Goal: Information Seeking & Learning: Learn about a topic

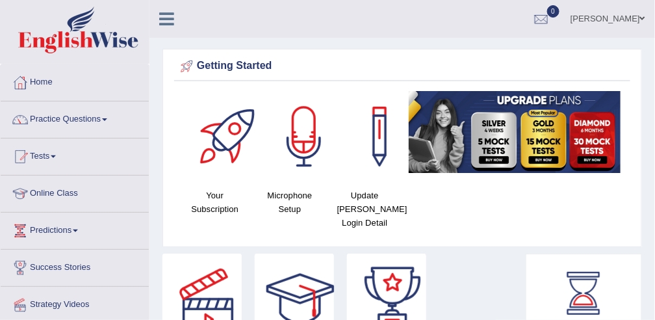
click at [64, 192] on link "Online Class" at bounding box center [75, 191] width 148 height 32
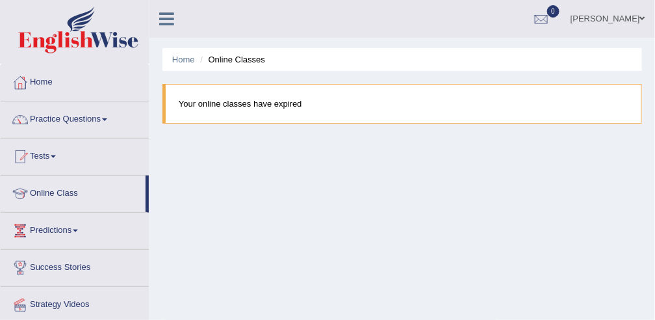
click at [64, 192] on link "Online Class" at bounding box center [73, 191] width 145 height 32
click at [610, 22] on link "[PERSON_NAME]" at bounding box center [608, 17] width 94 height 34
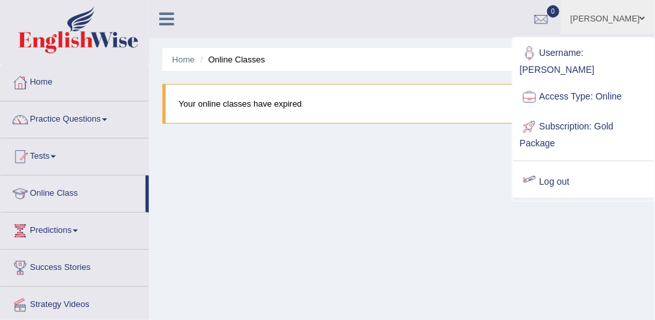
click at [531, 172] on div at bounding box center [529, 181] width 19 height 19
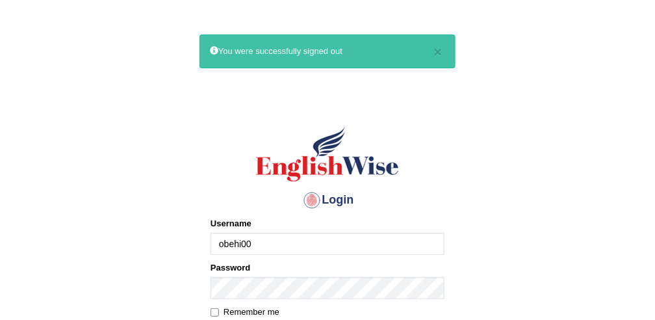
click at [325, 248] on input "obehi00" at bounding box center [327, 244] width 234 height 22
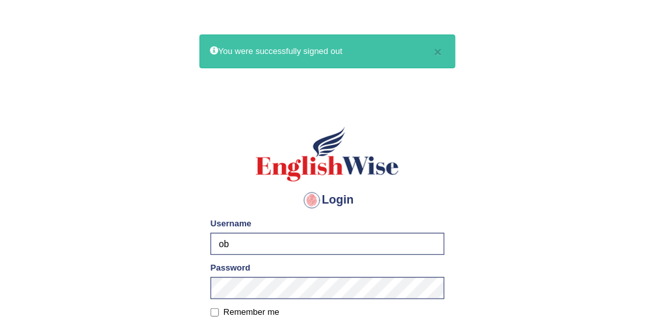
type input "o"
type input "r"
type input "KaurRavinder"
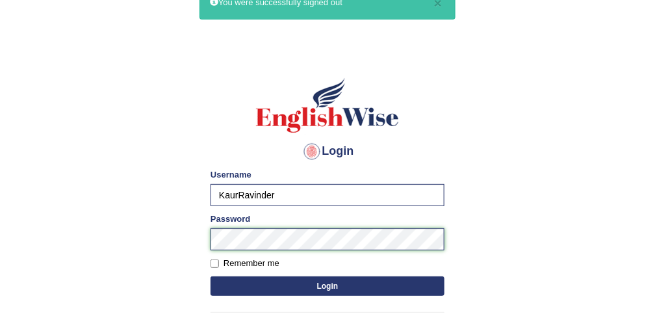
scroll to position [55, 0]
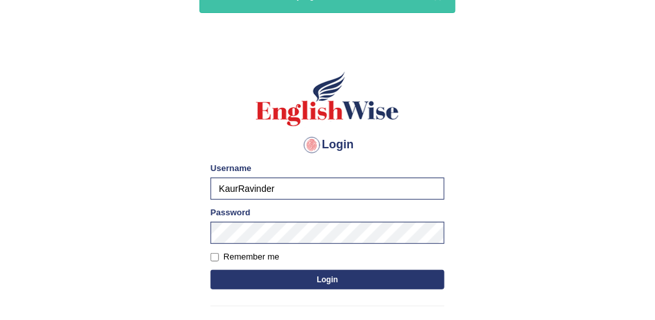
click at [311, 275] on button "Login" at bounding box center [327, 279] width 234 height 19
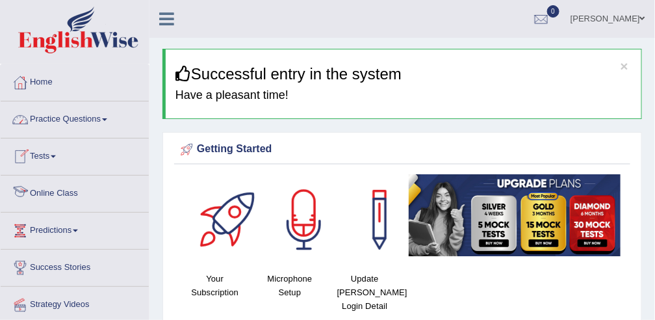
click at [59, 188] on link "Online Class" at bounding box center [75, 191] width 148 height 32
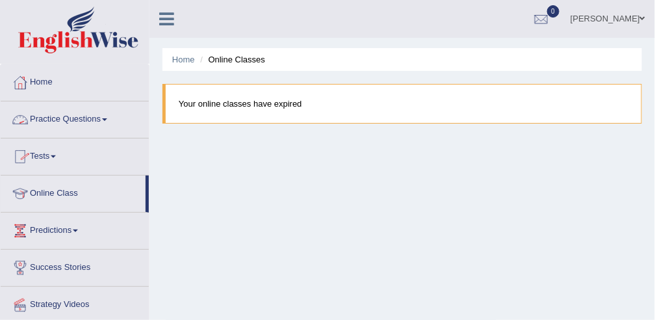
click at [81, 125] on link "Practice Questions" at bounding box center [75, 117] width 148 height 32
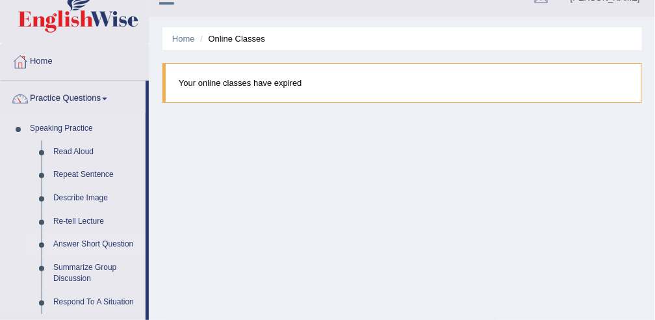
scroll to position [75, 0]
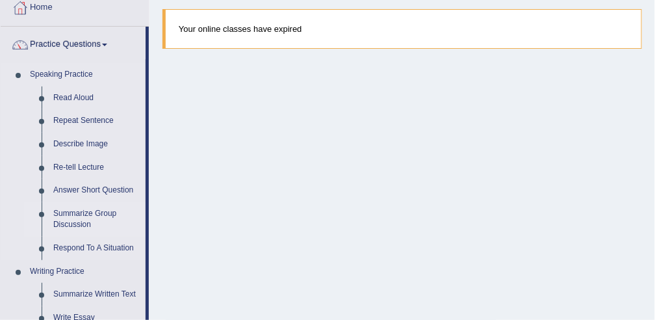
click at [85, 214] on link "Summarize Group Discussion" at bounding box center [96, 219] width 98 height 34
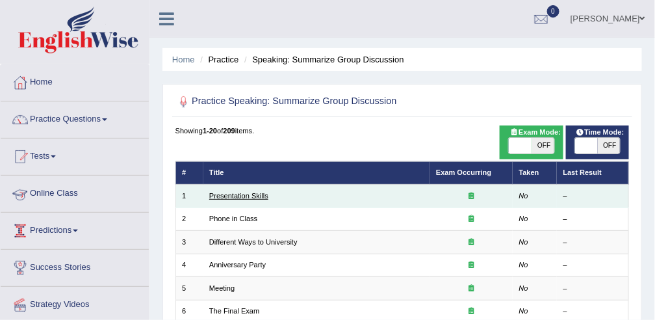
click at [233, 196] on link "Presentation Skills" at bounding box center [238, 196] width 59 height 8
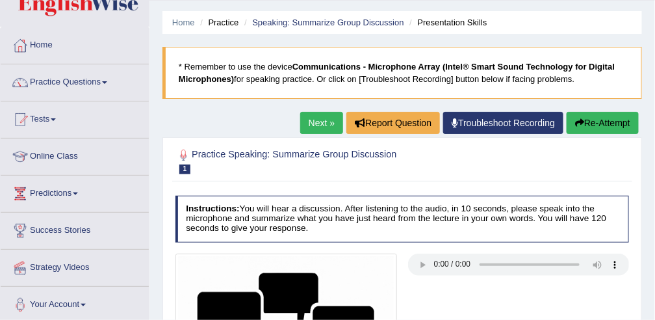
scroll to position [33, 0]
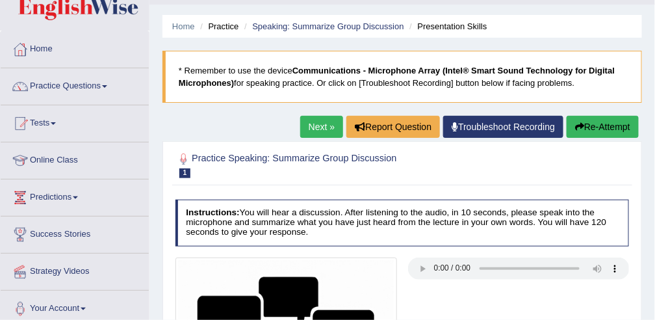
click at [334, 122] on link "Next »" at bounding box center [321, 127] width 43 height 22
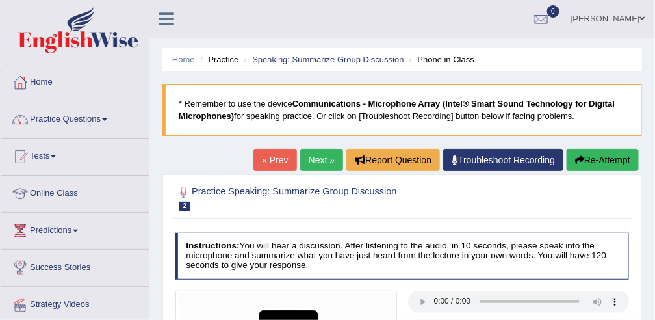
click at [304, 158] on link "Next »" at bounding box center [321, 160] width 43 height 22
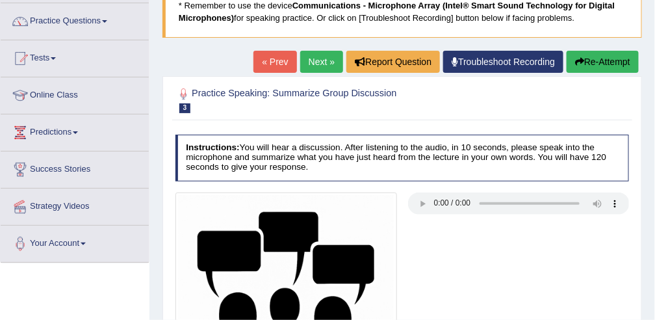
scroll to position [57, 0]
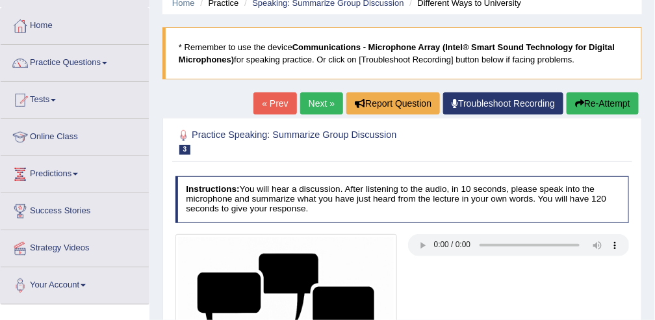
click at [84, 246] on link "Strategy Videos" at bounding box center [75, 246] width 148 height 32
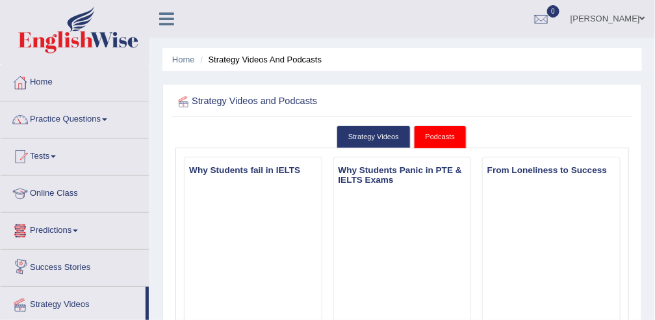
click at [76, 226] on link "Predictions" at bounding box center [75, 228] width 148 height 32
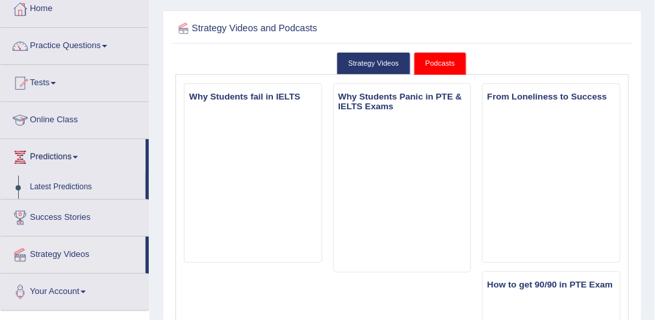
scroll to position [74, 0]
click at [71, 187] on link "Latest Predictions" at bounding box center [84, 186] width 121 height 23
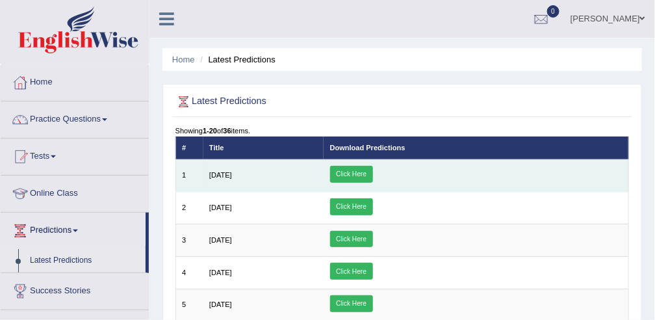
click at [373, 170] on link "Click Here" at bounding box center [351, 174] width 43 height 17
